Goal: Answer question/provide support

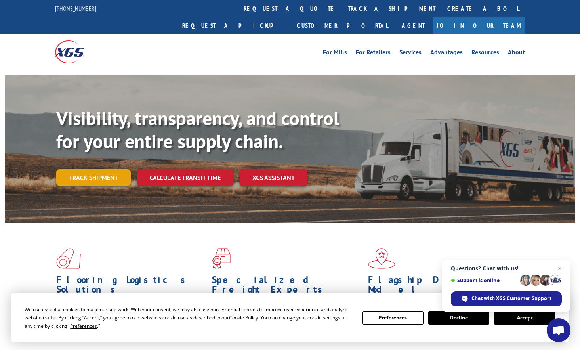
click at [97, 169] on link "Track shipment" at bounding box center [93, 177] width 74 height 17
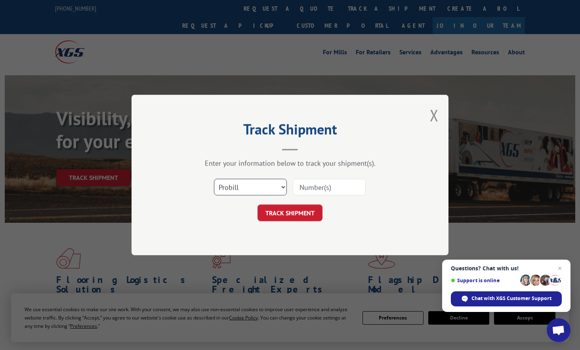
click at [235, 189] on select "Select category... Probill BOL PO" at bounding box center [250, 187] width 73 height 17
click at [324, 192] on input at bounding box center [329, 187] width 73 height 17
paste input "17235318BOL"
type input "17235318BOL"
click at [287, 211] on button "TRACK SHIPMENT" at bounding box center [289, 212] width 65 height 17
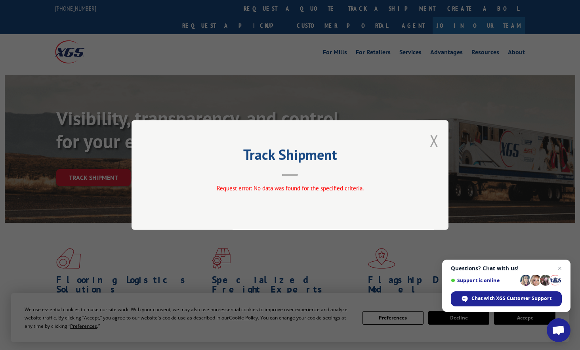
click at [434, 138] on button "Close modal" at bounding box center [434, 140] width 9 height 21
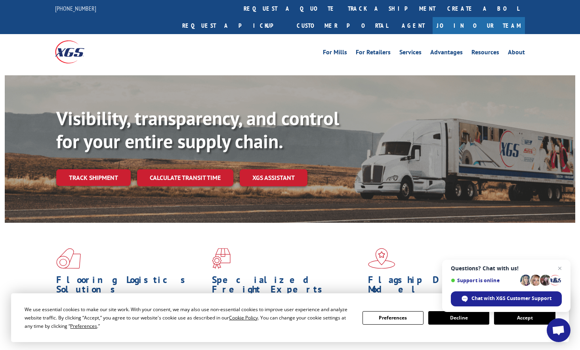
click at [550, 329] on span "Open chat" at bounding box center [558, 330] width 24 height 24
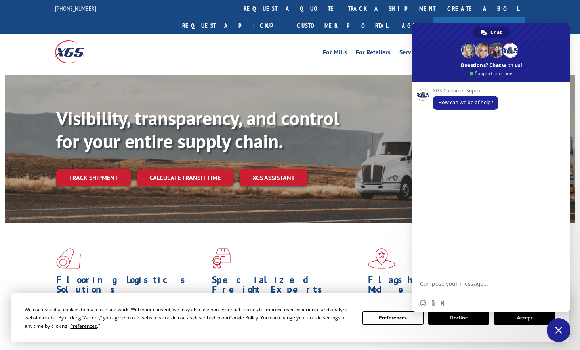
click at [466, 284] on textarea "Compose your message..." at bounding box center [482, 287] width 125 height 14
type textarea "speak to an agent please"
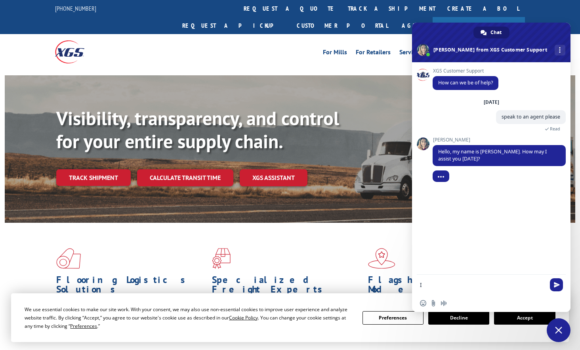
type textarea "I"
type textarea "Hi [PERSON_NAME], How are you doing [DATE]?"
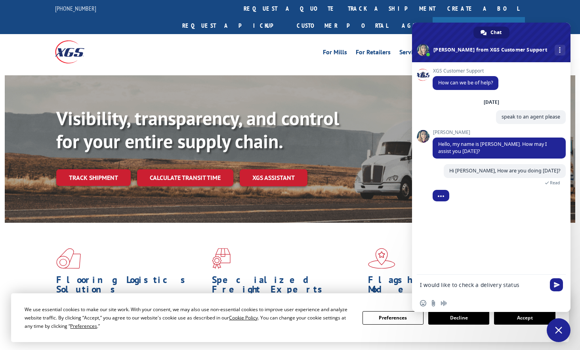
type textarea "I would like to check a delivery status"
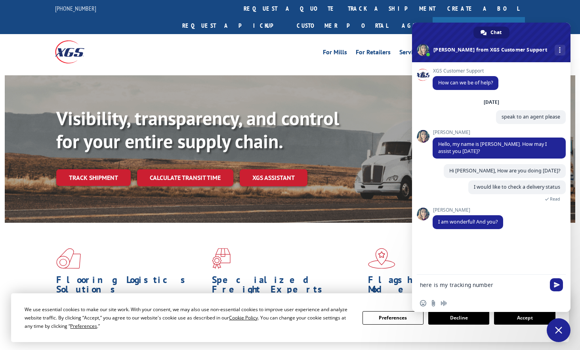
type textarea "here is my tracking number"
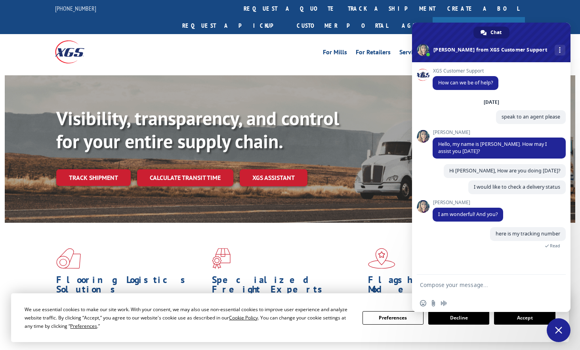
click at [449, 287] on textarea "Compose your message..." at bounding box center [482, 284] width 125 height 7
type textarea "I'm alright! Thank you for asking"
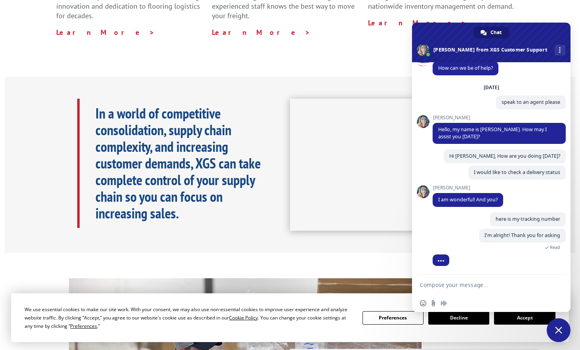
scroll to position [227, 0]
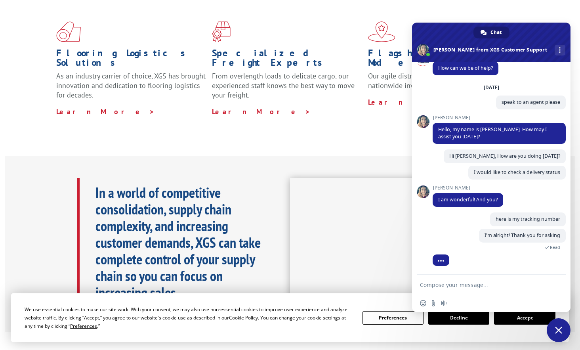
click at [453, 285] on textarea "Compose your message..." at bounding box center [482, 284] width 125 height 7
paste textarea "17235318BOL"
type textarea "17235318BOL"
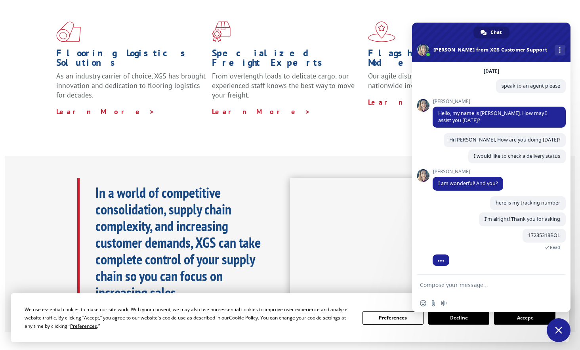
scroll to position [43, 0]
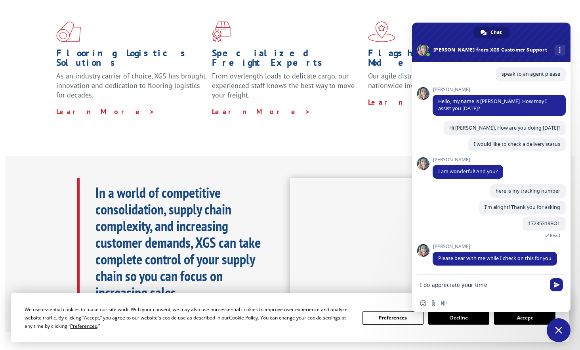
type textarea "I do appreciate your time"
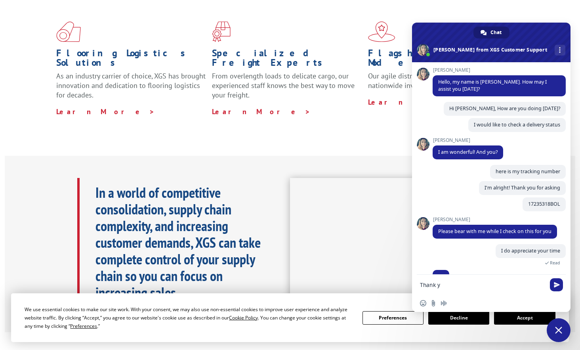
scroll to position [78, 0]
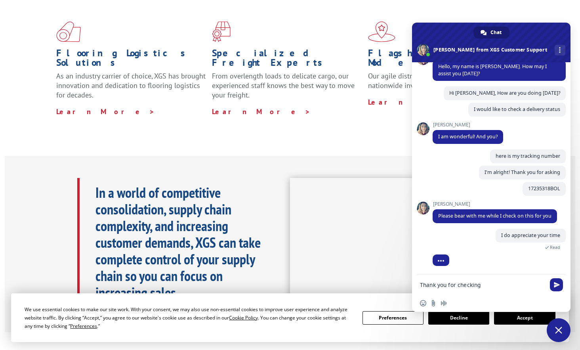
type textarea "Thank you for checking"
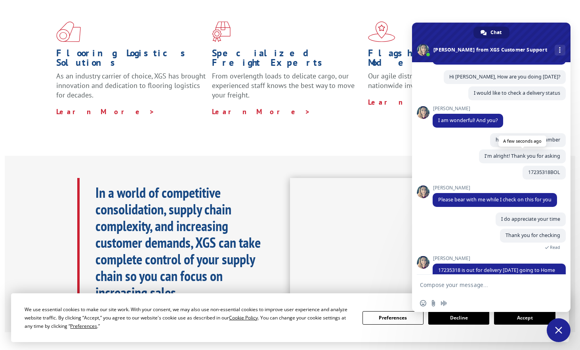
scroll to position [113, 0]
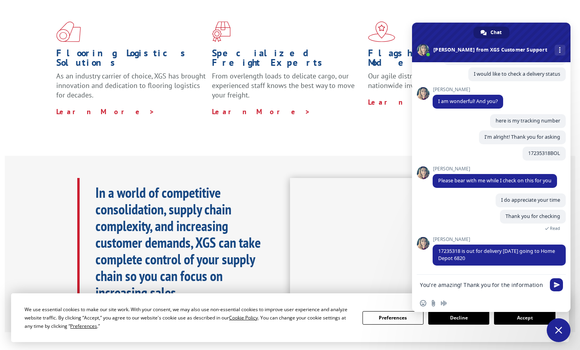
type textarea "You're amazing! Thank you for the information"
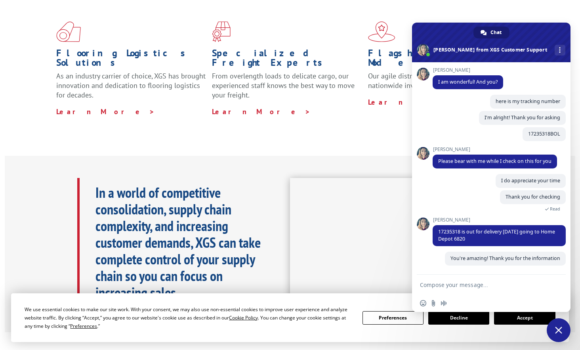
scroll to position [132, 0]
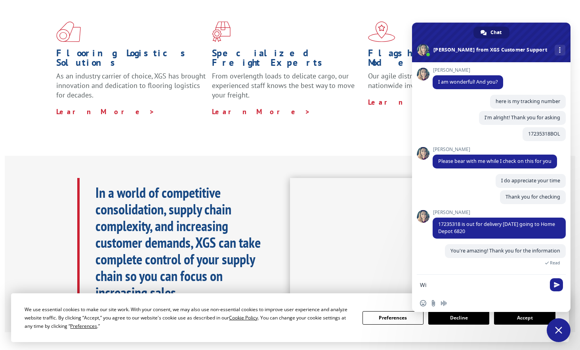
type textarea "W"
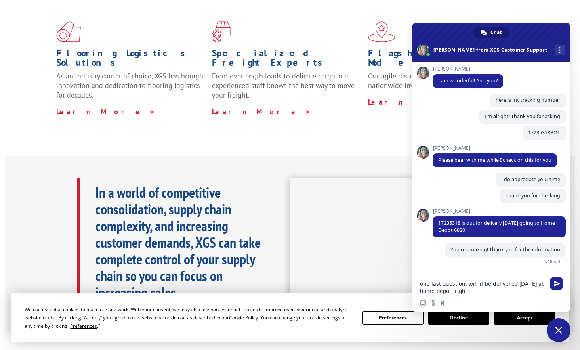
type textarea "one last question, will it be delivered [DATE] at home depot, right?"
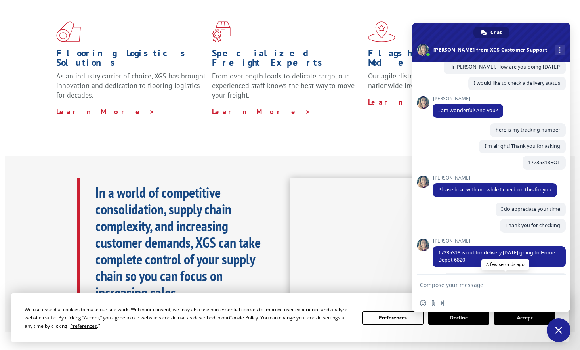
scroll to position [183, 0]
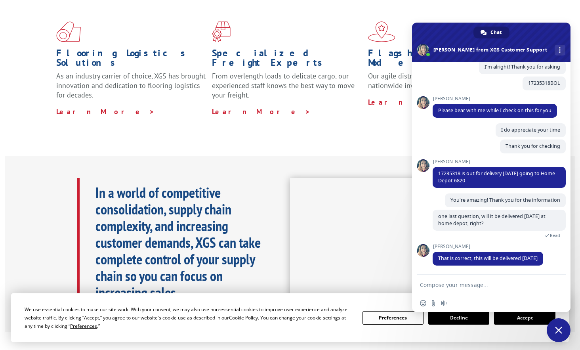
click at [463, 286] on textarea "Compose your message..." at bounding box center [482, 284] width 125 height 7
type textarea "Perfect!"
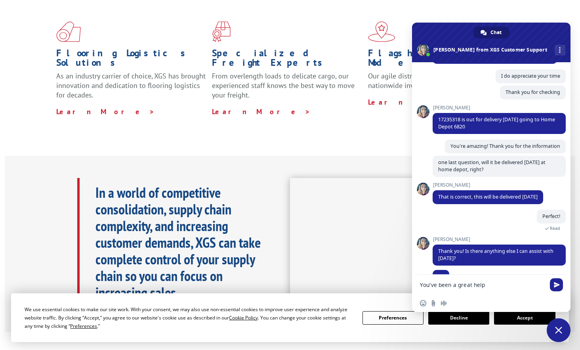
scroll to position [252, 0]
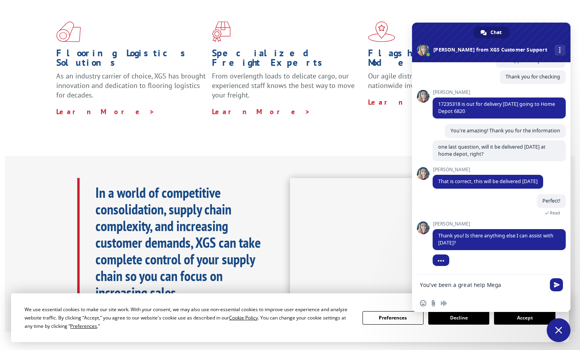
type textarea "You've been a great help [PERSON_NAME]"
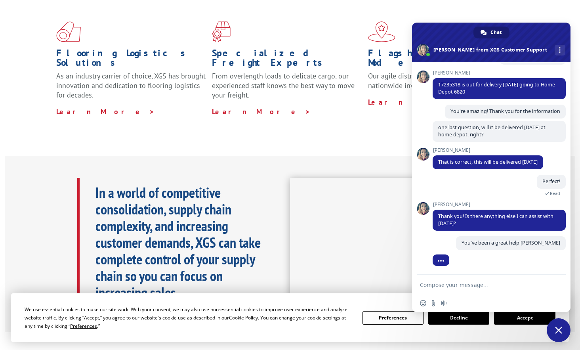
scroll to position [272, 0]
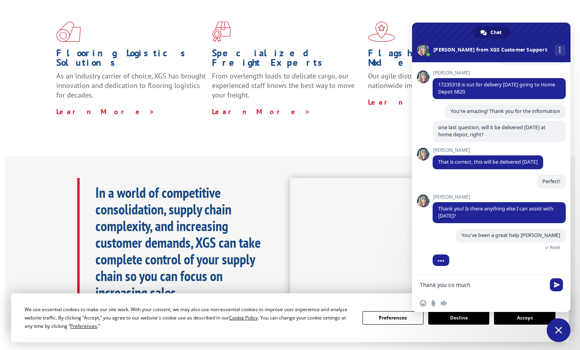
type textarea "Thank you so much"
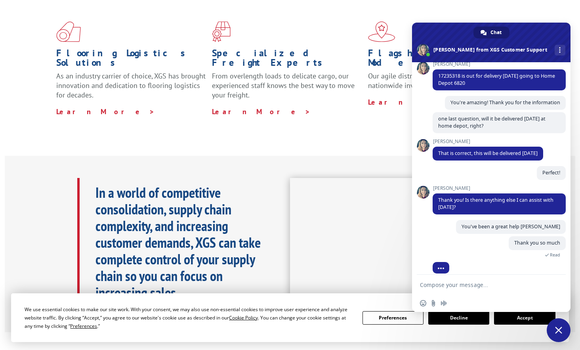
scroll to position [288, 0]
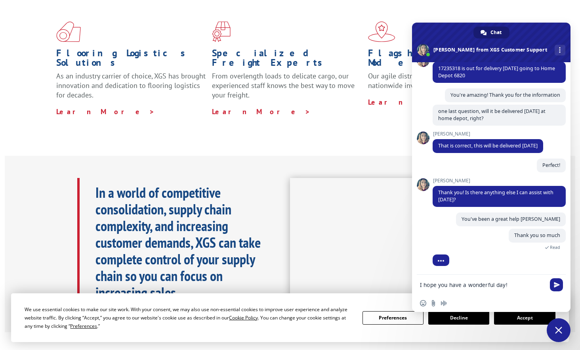
type textarea "I hope you have a wonderful day!"
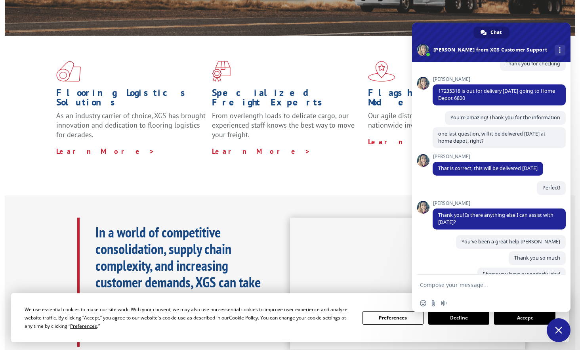
scroll to position [257, 0]
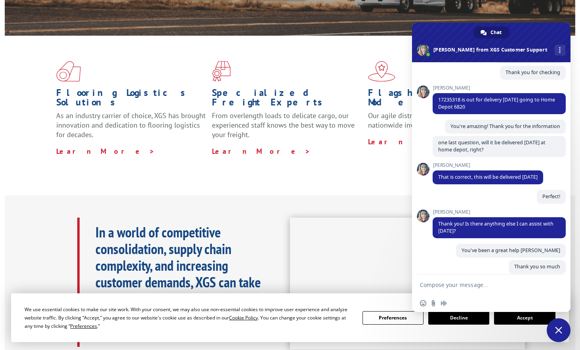
click at [453, 281] on form at bounding box center [482, 284] width 125 height 21
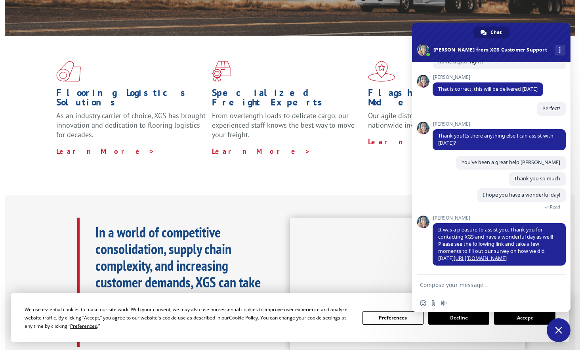
click at [464, 289] on form at bounding box center [482, 284] width 125 height 21
click at [471, 281] on textarea "Compose your message..." at bounding box center [482, 284] width 125 height 7
type textarea "Sure, I got you with this survey"
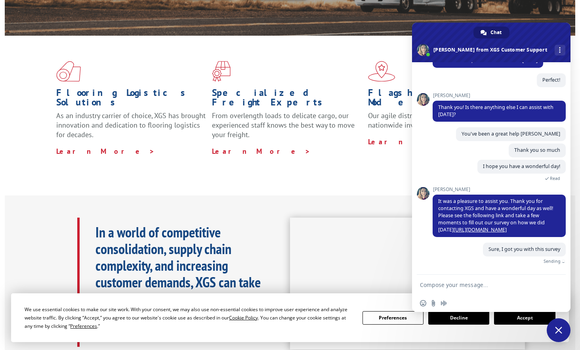
scroll to position [364, 0]
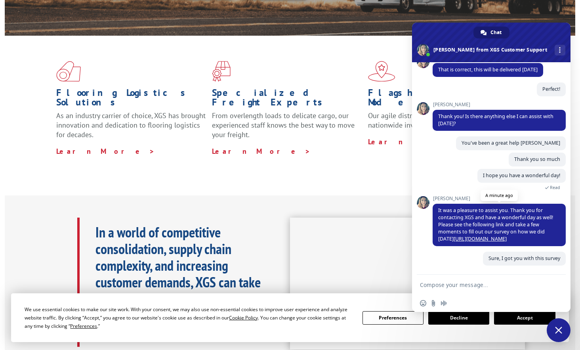
click at [469, 240] on link "[URL][DOMAIN_NAME]" at bounding box center [479, 238] width 53 height 7
